Goal: Use online tool/utility: Utilize a website feature to perform a specific function

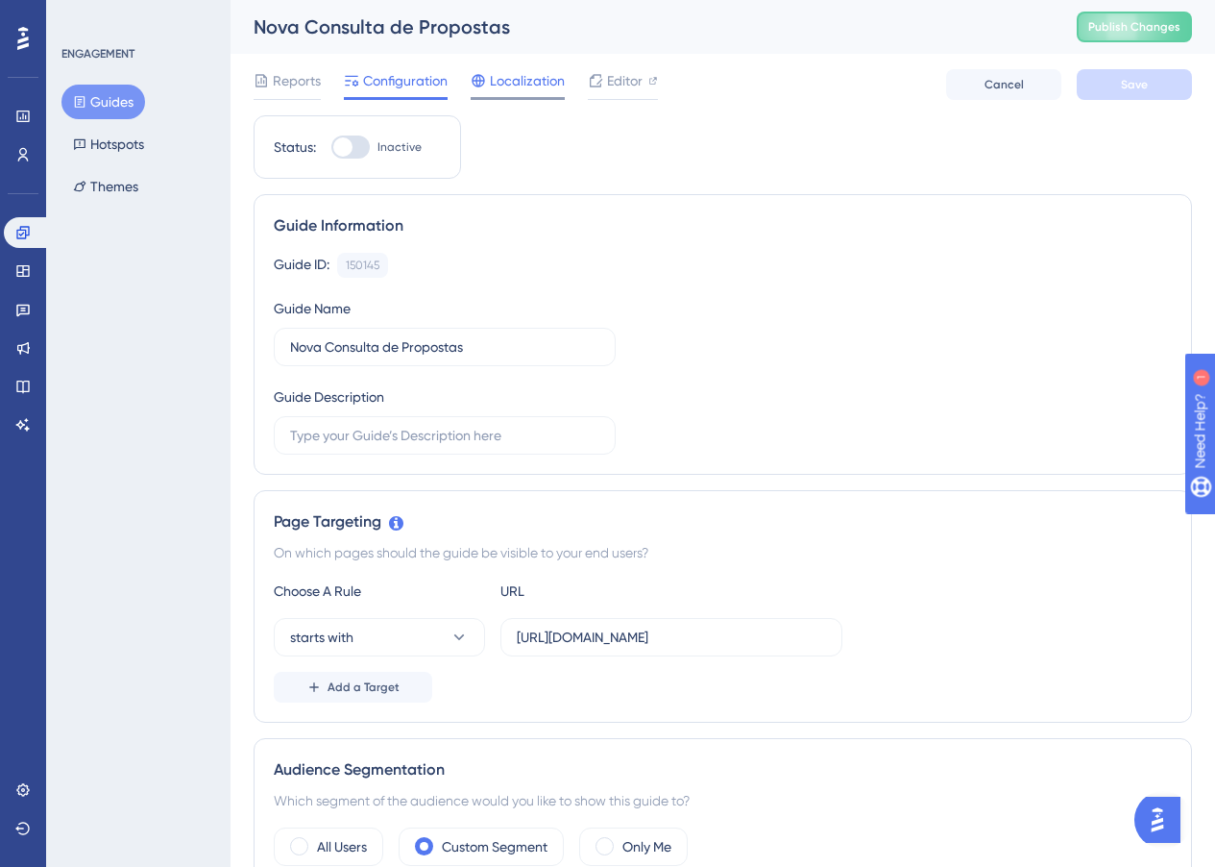
click at [525, 83] on span "Localization" at bounding box center [527, 80] width 75 height 23
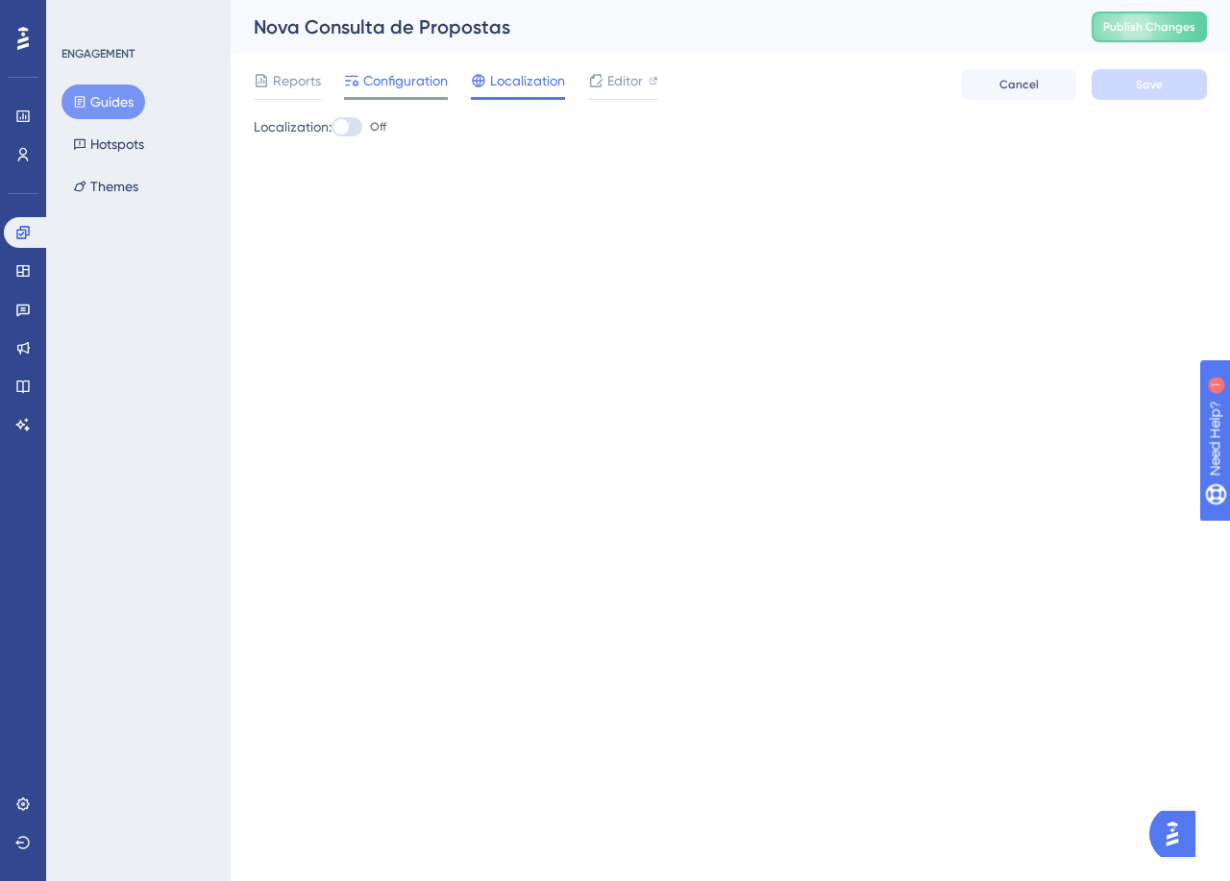
drag, startPoint x: 417, startPoint y: 92, endPoint x: 401, endPoint y: 91, distance: 16.4
click at [417, 92] on div "Configuration" at bounding box center [396, 84] width 104 height 31
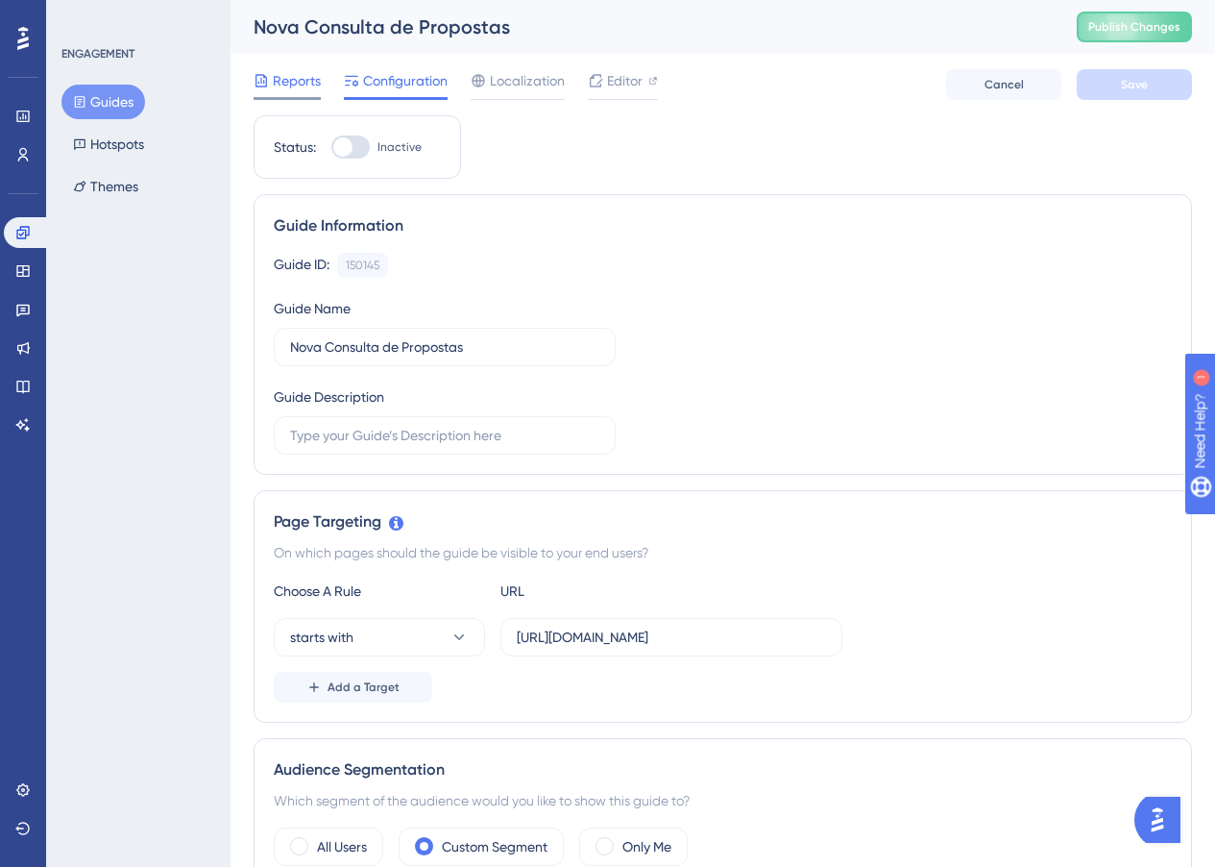
click at [301, 89] on span "Reports" at bounding box center [297, 80] width 48 height 23
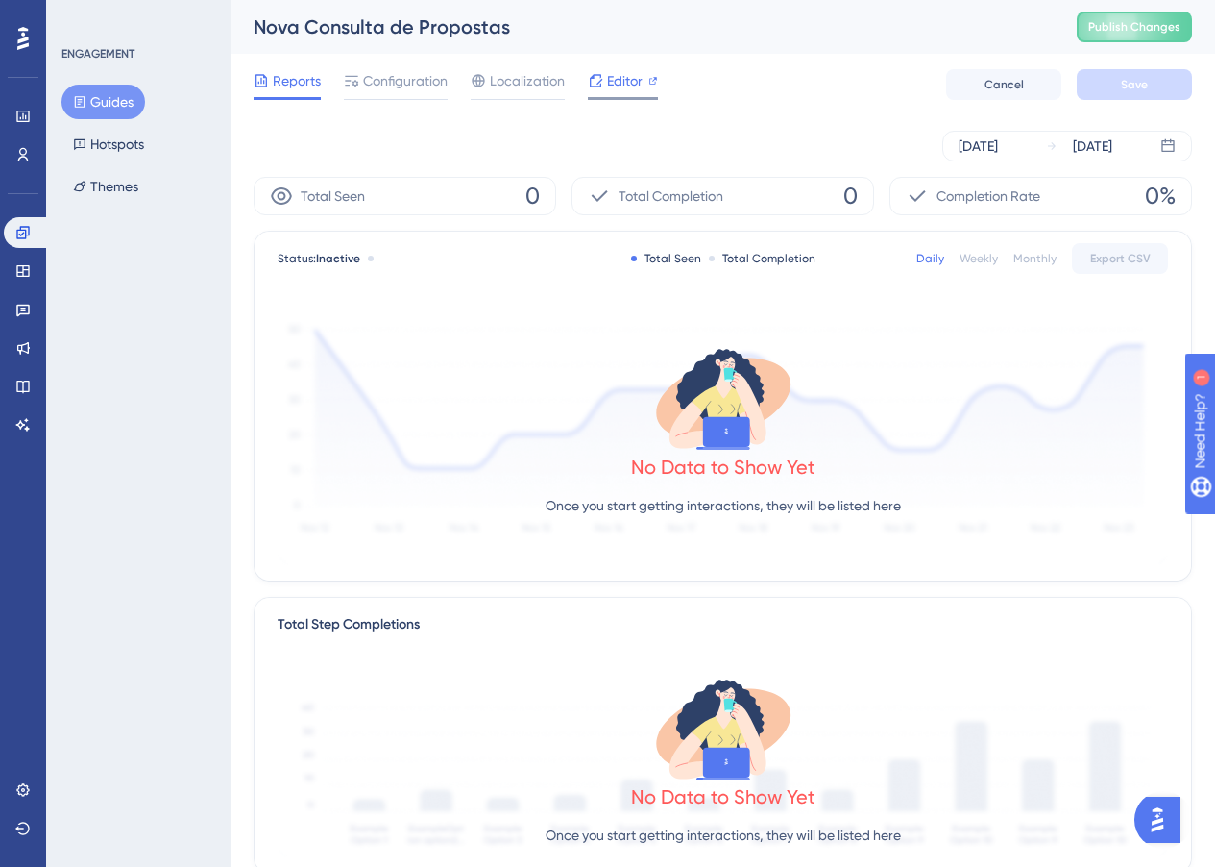
click at [607, 86] on span "Editor" at bounding box center [625, 80] width 36 height 23
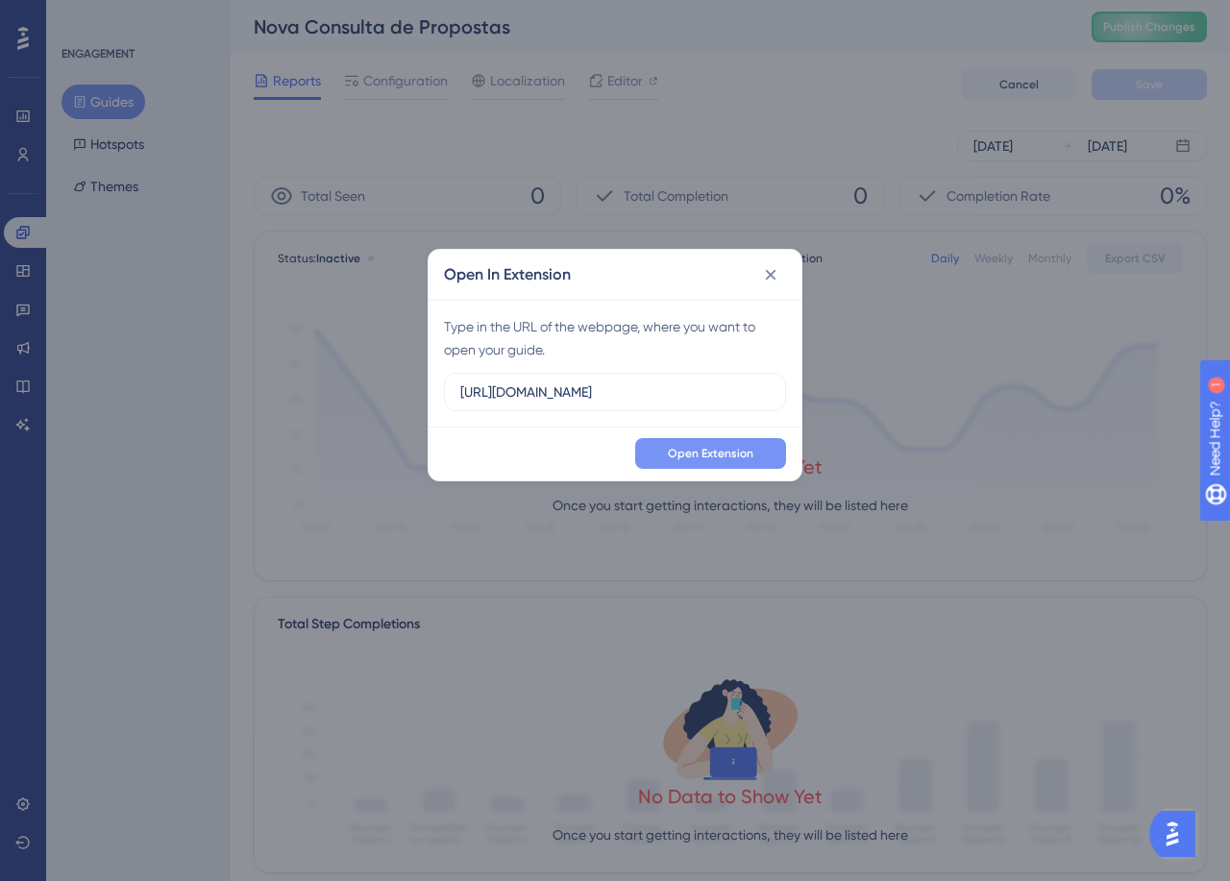
type input "https://sistema.acertapromotora.com.br"
click at [712, 446] on span "Open Extension" at bounding box center [711, 453] width 86 height 15
click at [766, 279] on icon at bounding box center [770, 274] width 19 height 19
